Goal: Download file/media

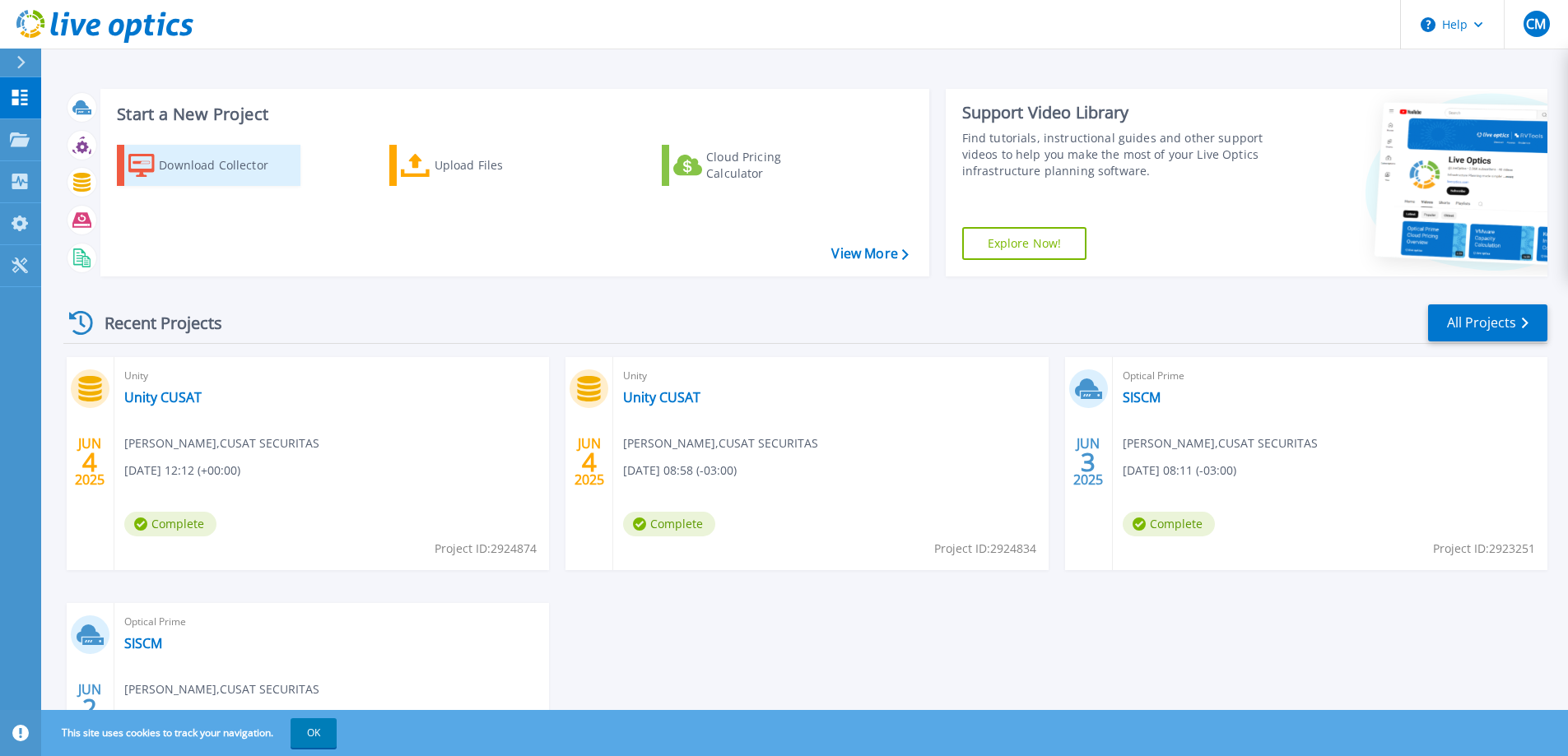
click at [248, 172] on div "Download Collector" at bounding box center [225, 165] width 132 height 32
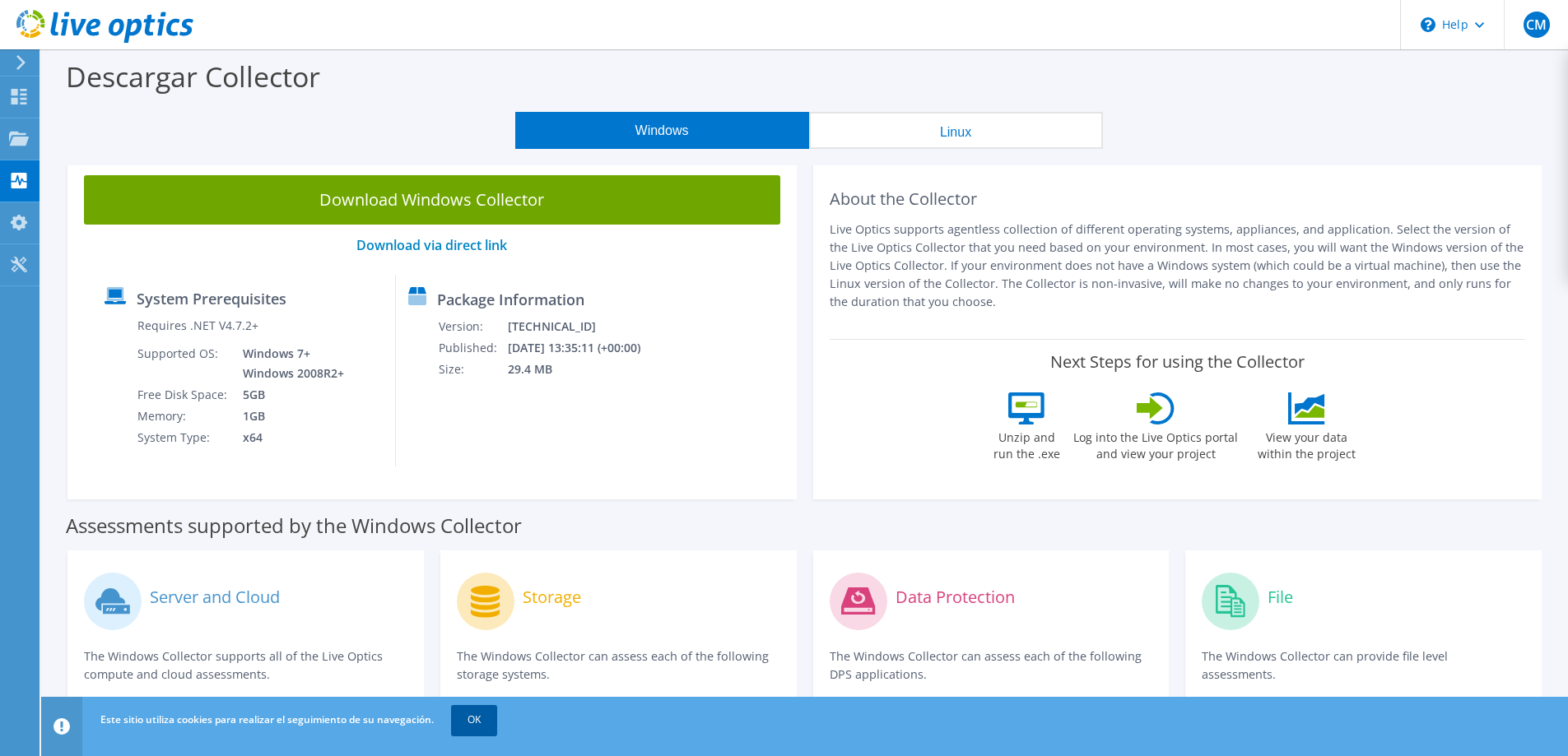
click at [483, 718] on link "OK" at bounding box center [474, 721] width 46 height 29
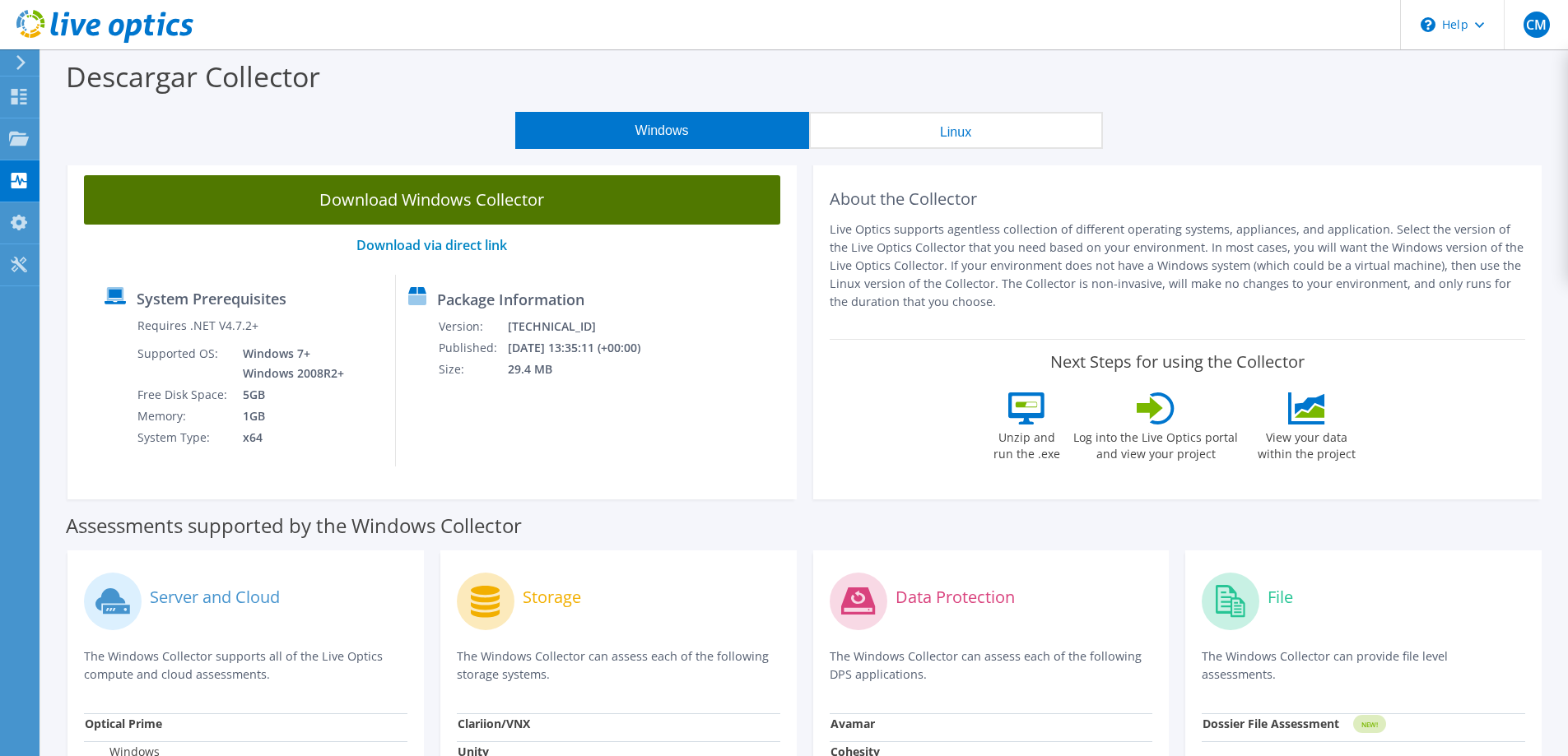
click at [472, 200] on link "Download Windows Collector" at bounding box center [432, 200] width 696 height 49
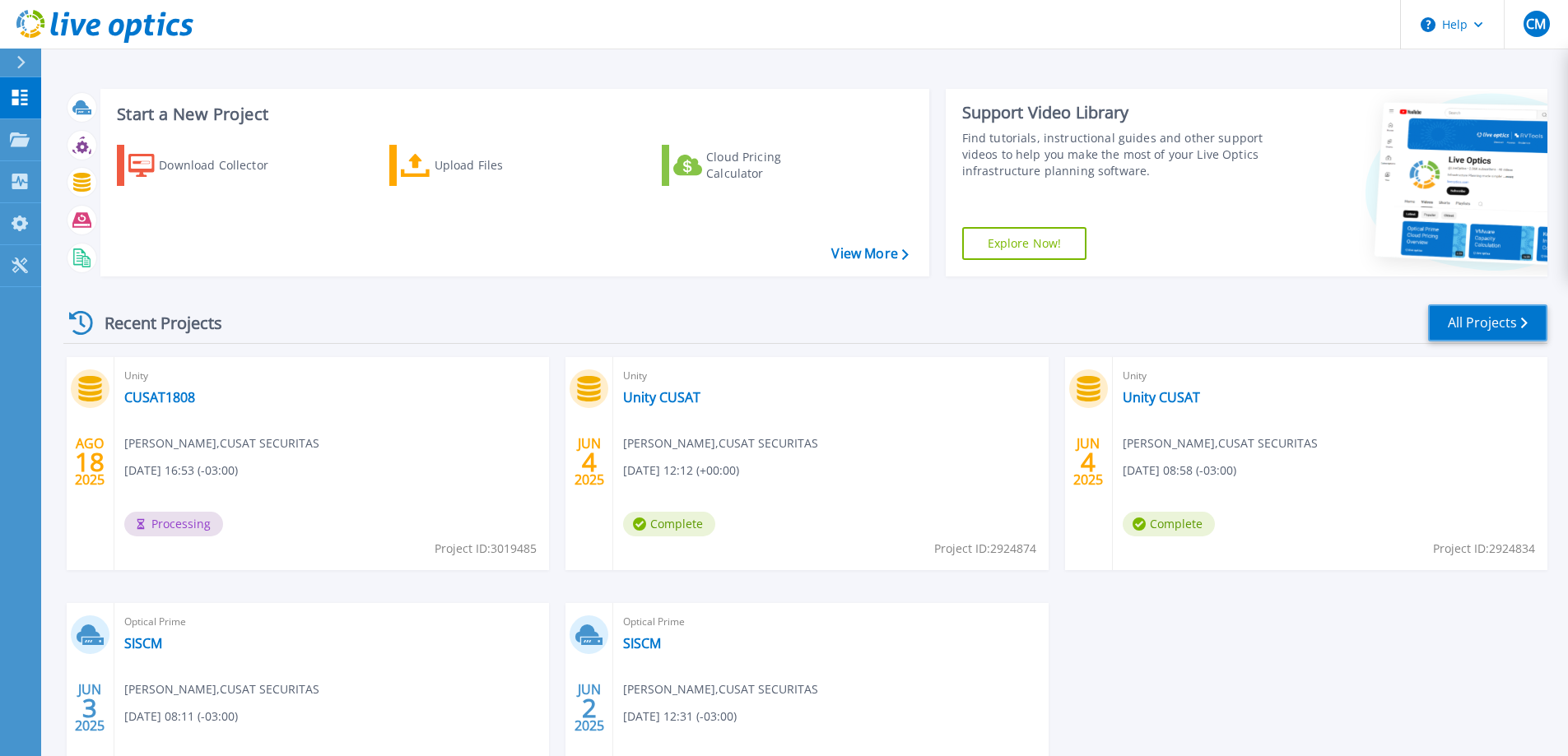
click at [1505, 326] on link "All Projects" at bounding box center [1487, 323] width 119 height 37
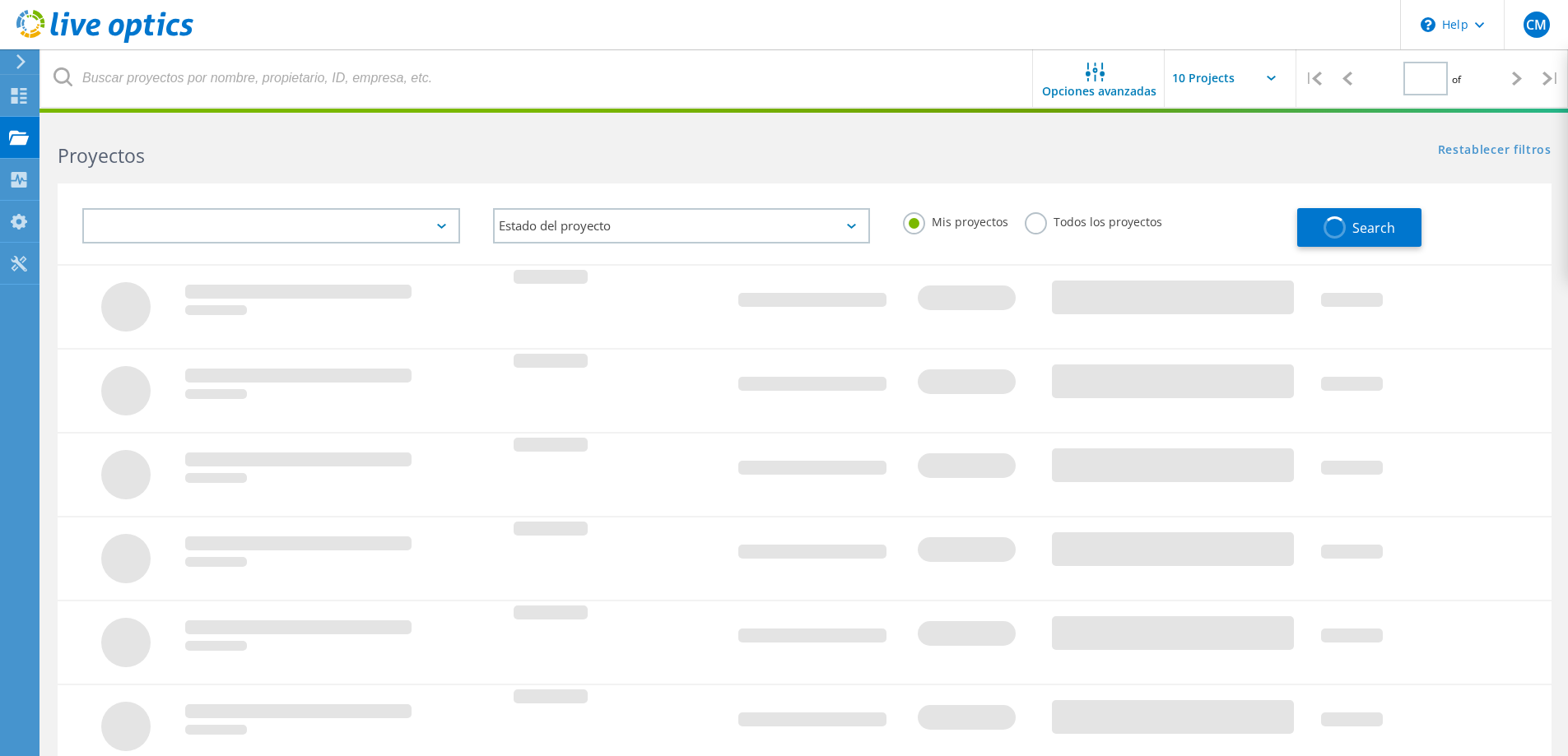
type input "1"
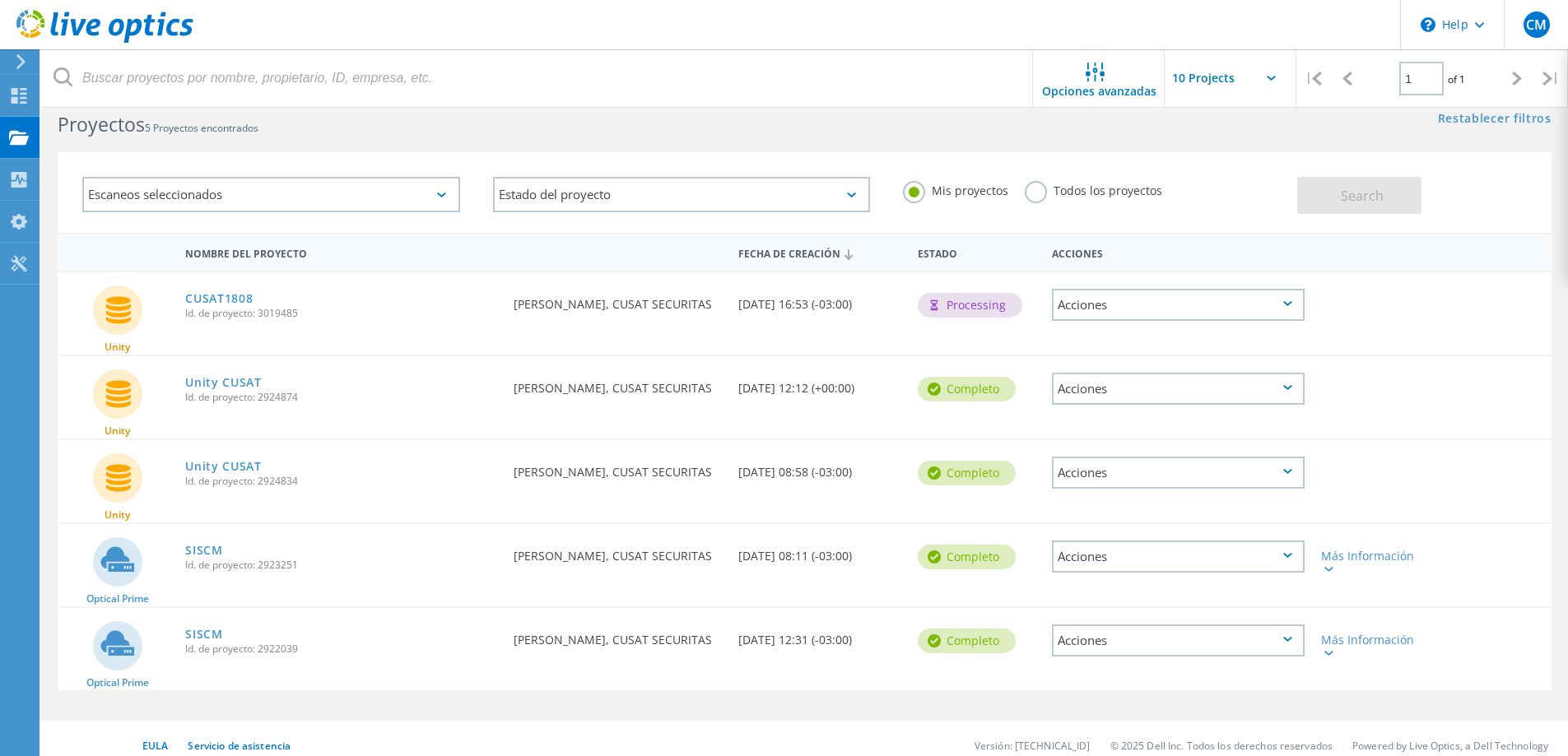
scroll to position [45, 0]
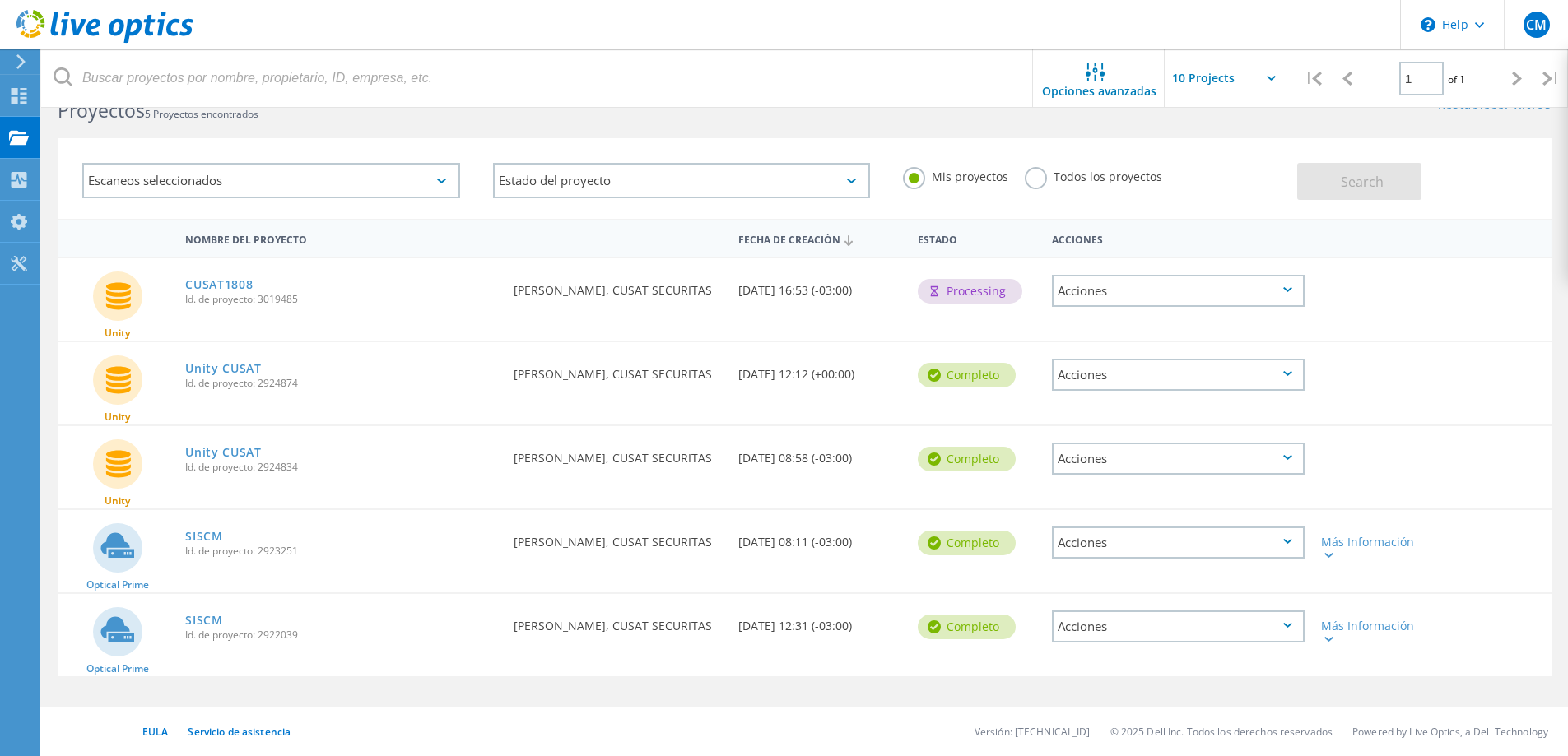
click at [1287, 547] on div "Acciones" at bounding box center [1178, 543] width 253 height 32
click at [1241, 574] on div "Eliminar" at bounding box center [1179, 582] width 250 height 26
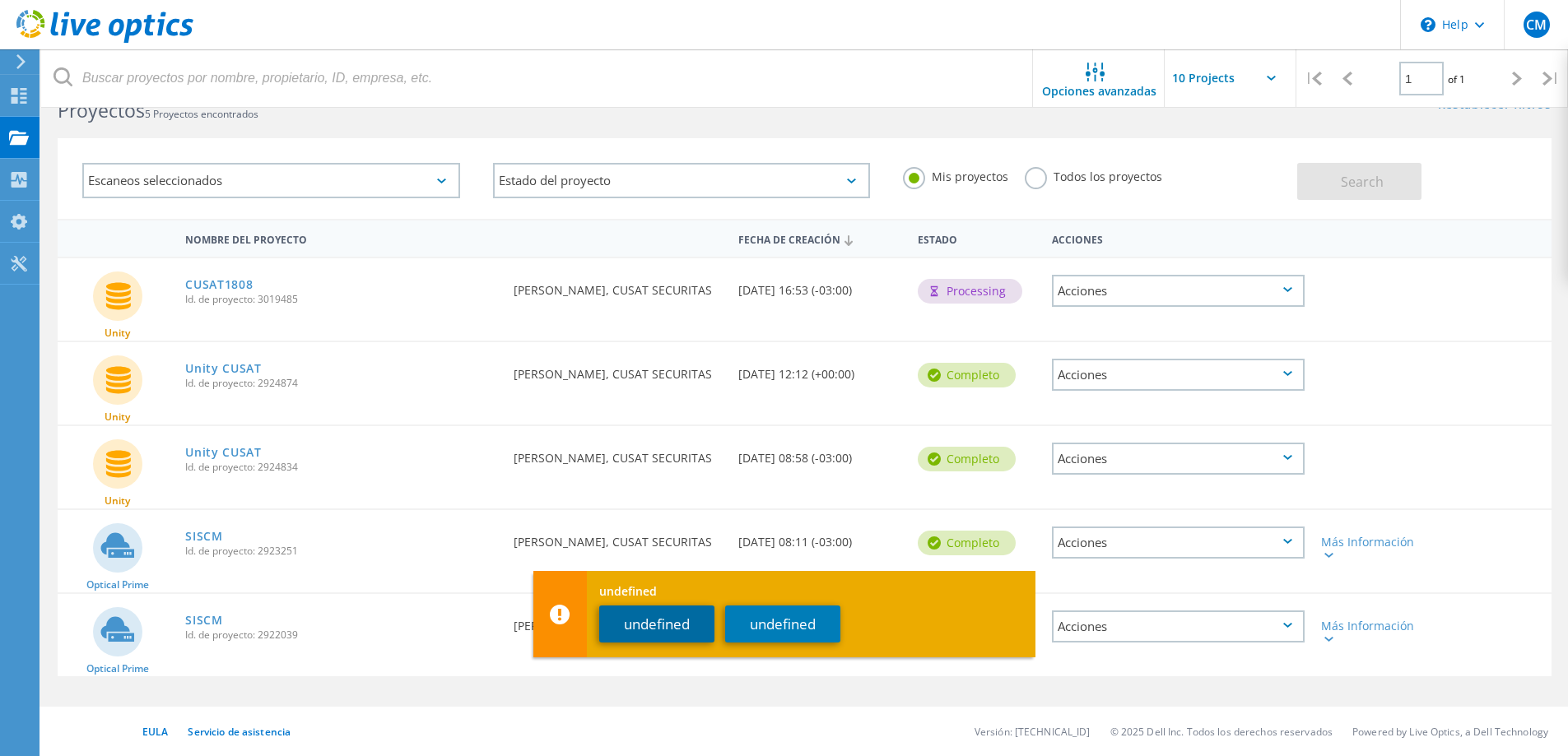
click at [689, 628] on button "undefined" at bounding box center [657, 624] width 115 height 37
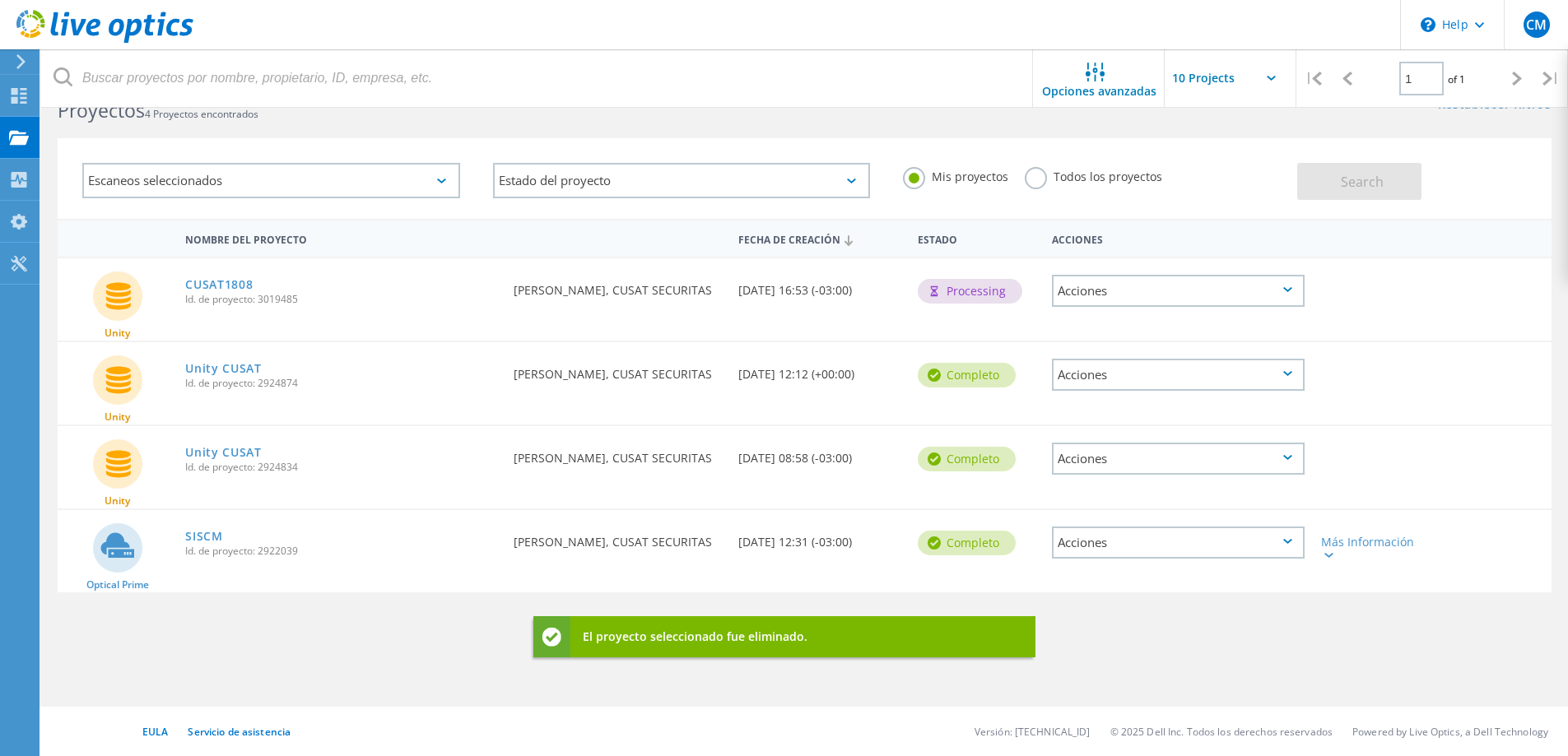
click at [1287, 544] on icon at bounding box center [1287, 541] width 9 height 5
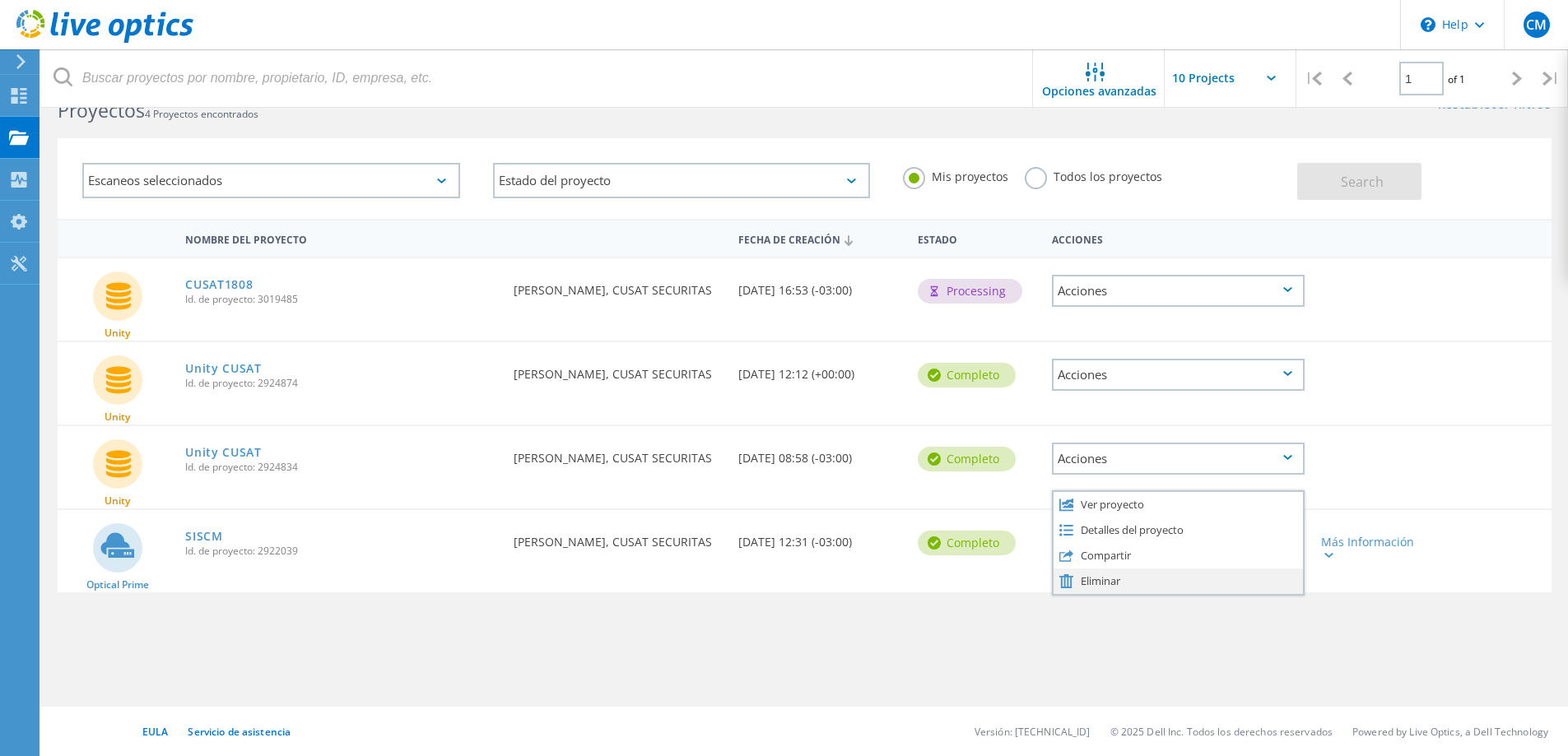
click at [1160, 579] on div "Eliminar" at bounding box center [1179, 582] width 250 height 26
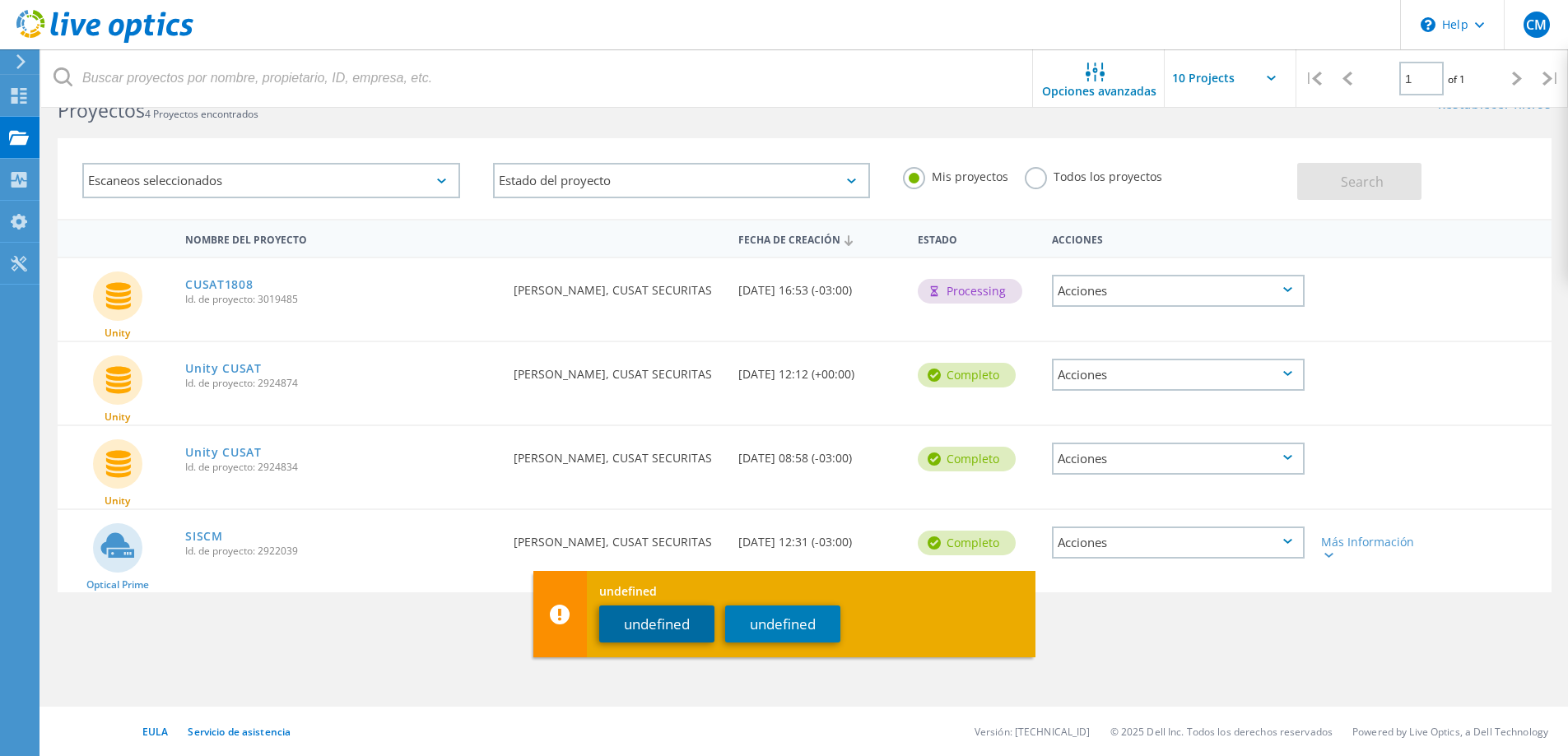
click at [694, 622] on button "undefined" at bounding box center [657, 624] width 115 height 37
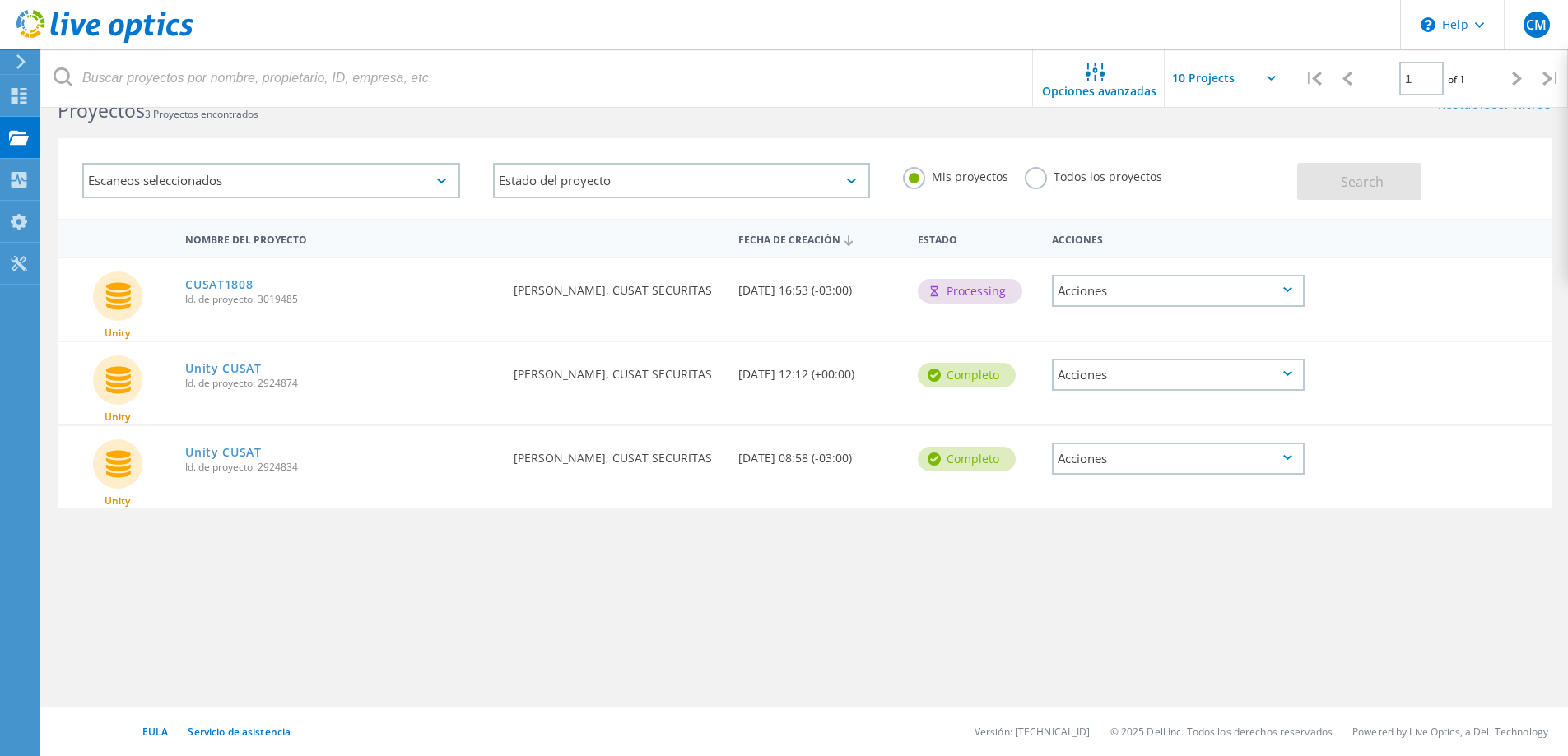
click at [1213, 81] on input "text" at bounding box center [1247, 78] width 164 height 58
click at [12, 103] on div at bounding box center [19, 97] width 20 height 18
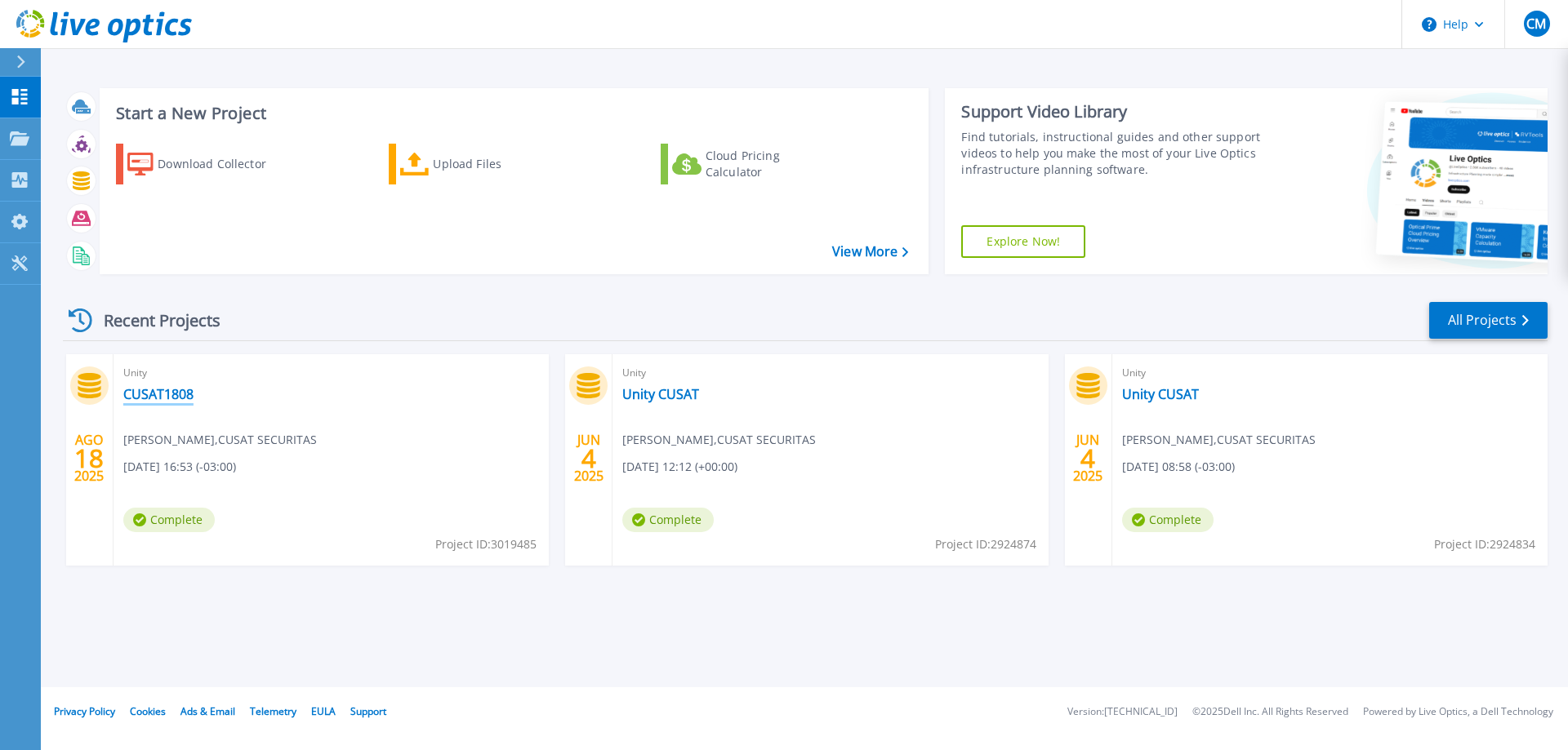
click at [150, 391] on link "CUSAT1808" at bounding box center [158, 394] width 70 height 17
